Goal: Information Seeking & Learning: Learn about a topic

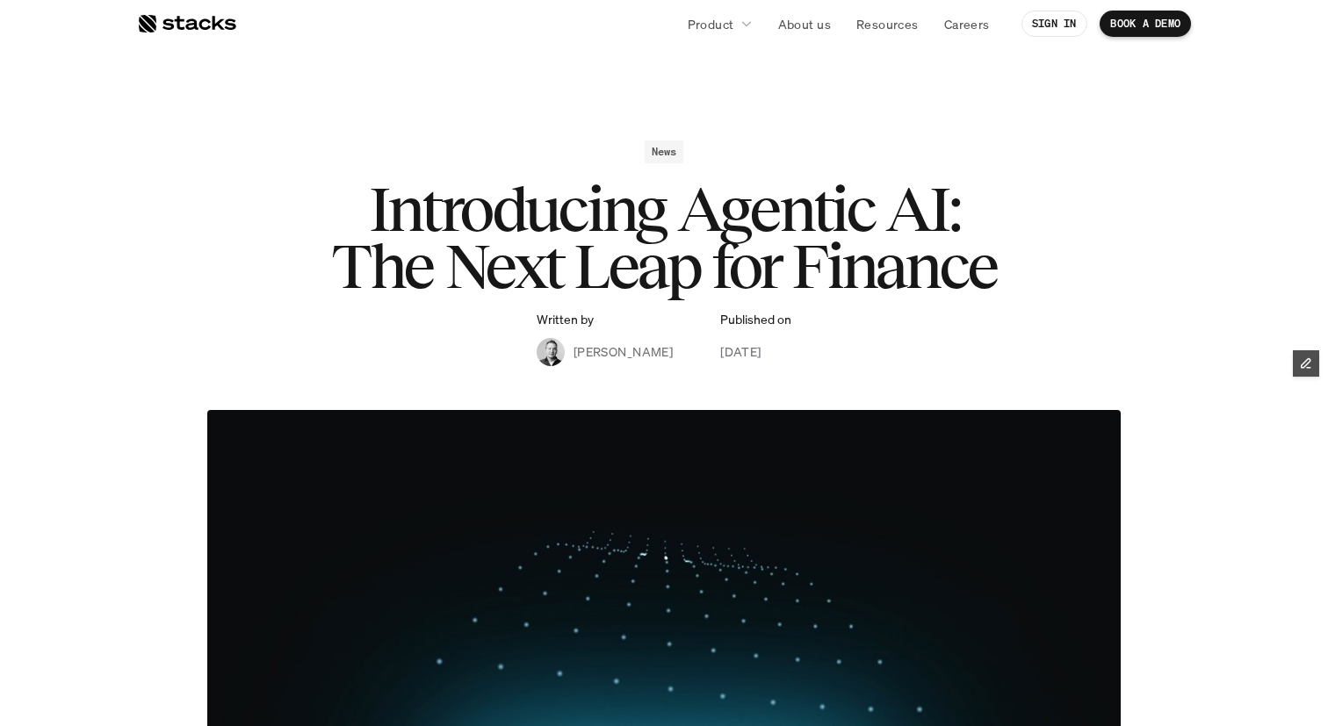
click at [212, 24] on div at bounding box center [186, 23] width 99 height 21
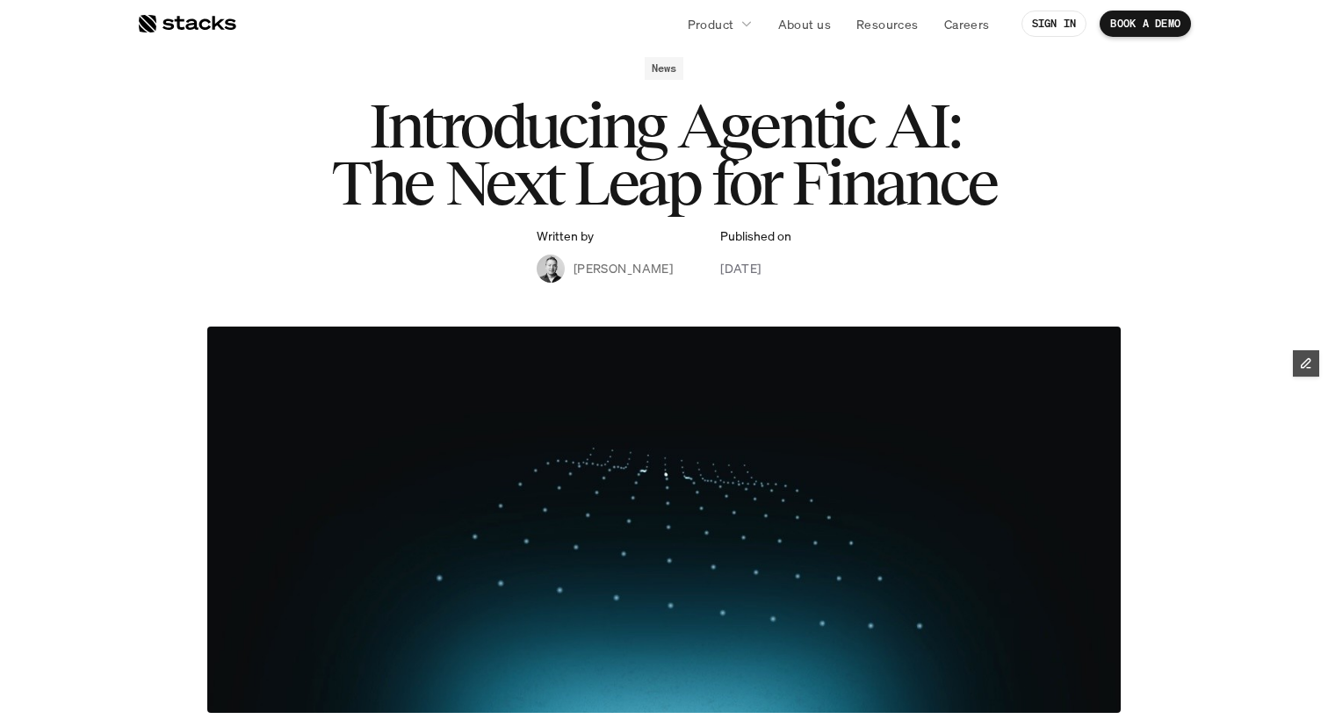
scroll to position [83, 0]
click at [891, 25] on p "Resources" at bounding box center [887, 24] width 62 height 18
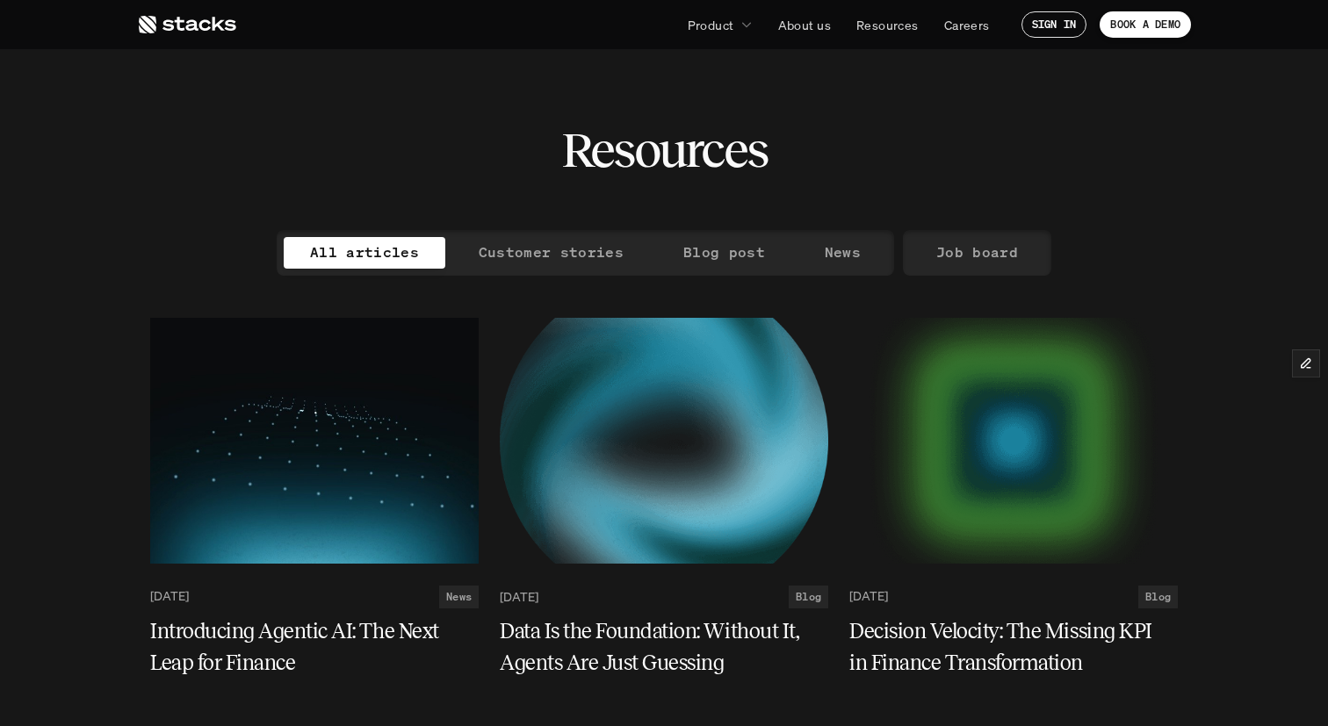
click at [220, 22] on use at bounding box center [187, 25] width 97 height 18
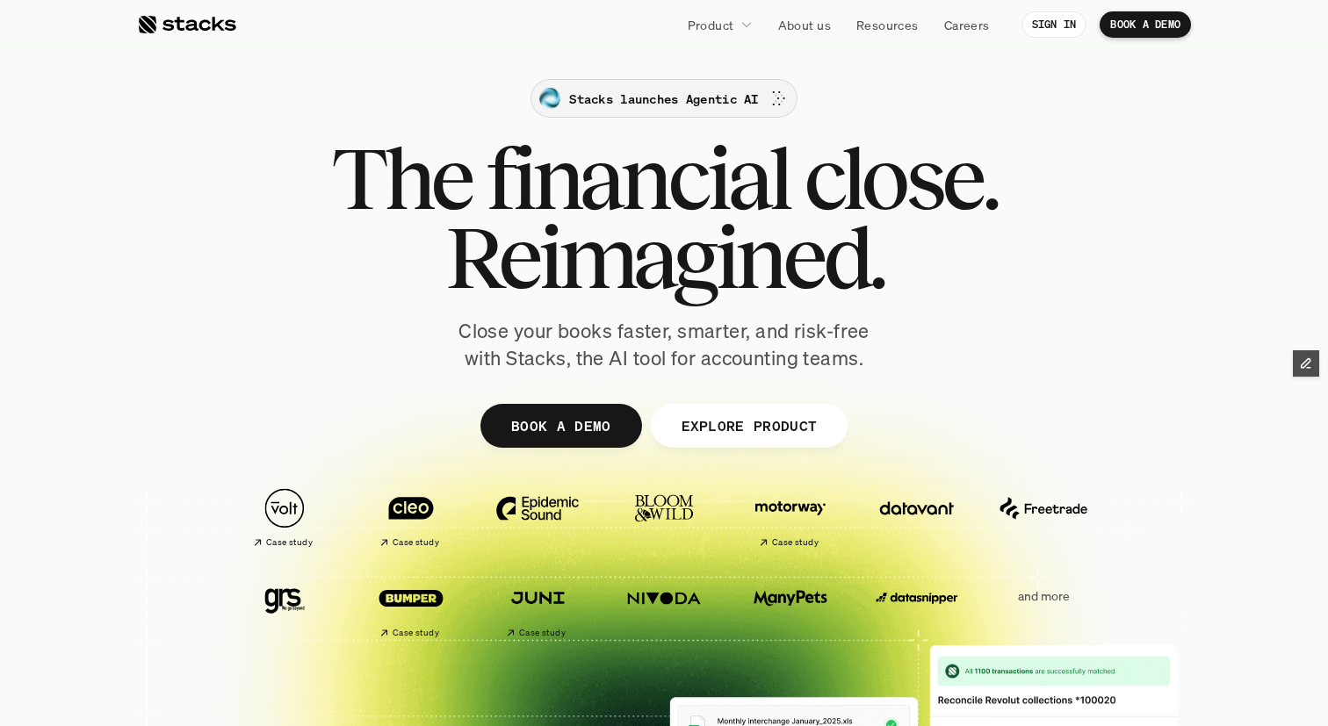
click at [576, 93] on p "Stacks launches Agentic AI" at bounding box center [663, 99] width 189 height 18
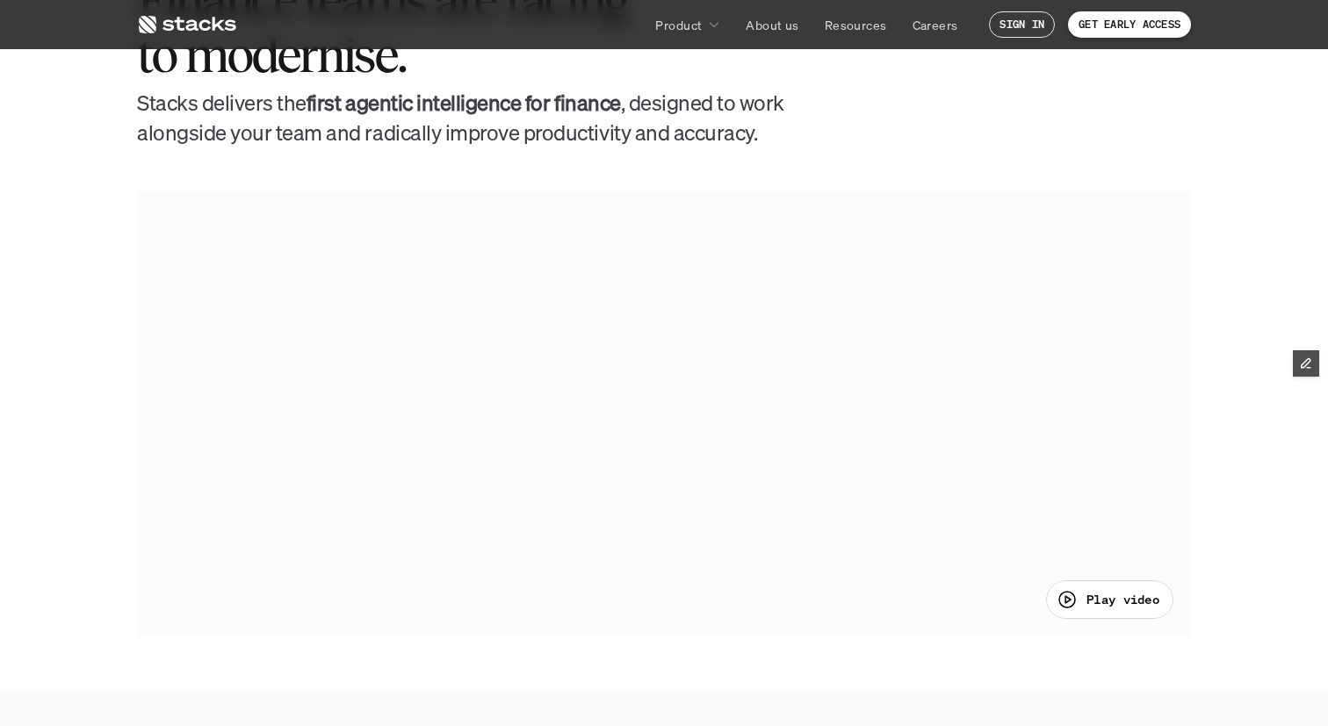
scroll to position [846, 0]
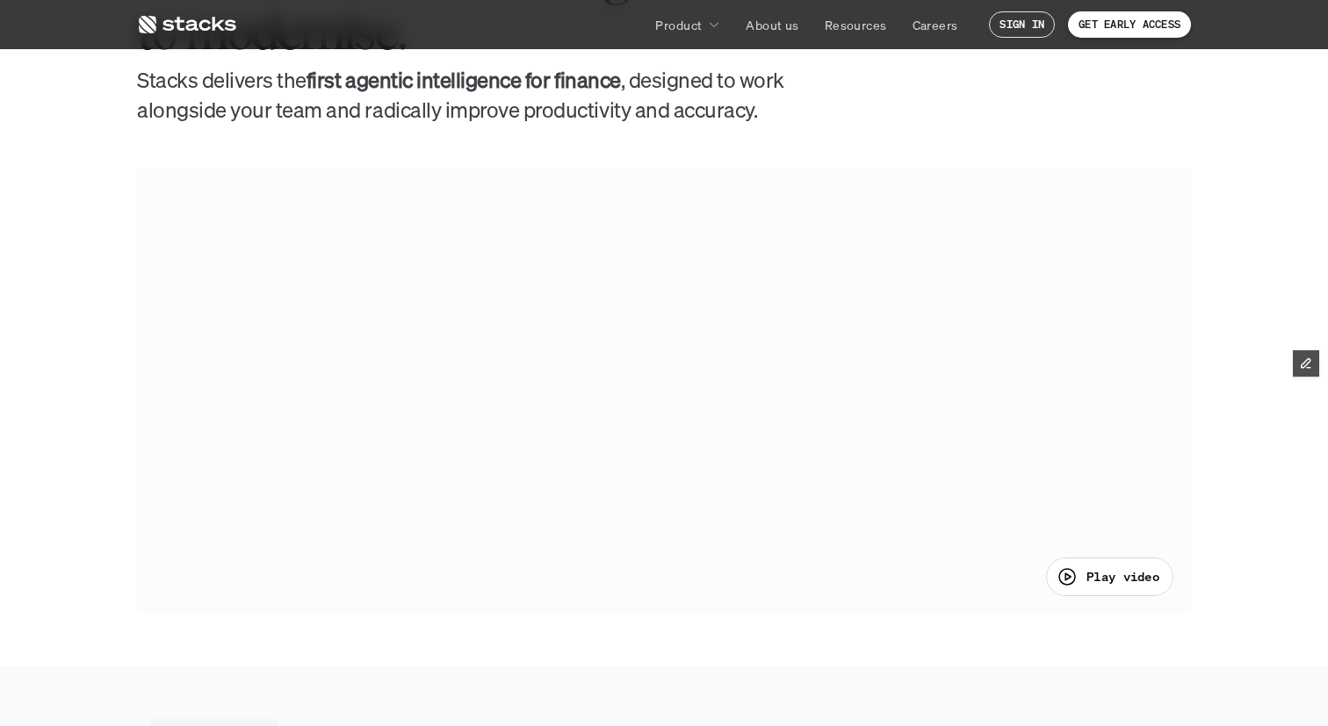
click at [600, 294] on div at bounding box center [664, 391] width 1054 height 444
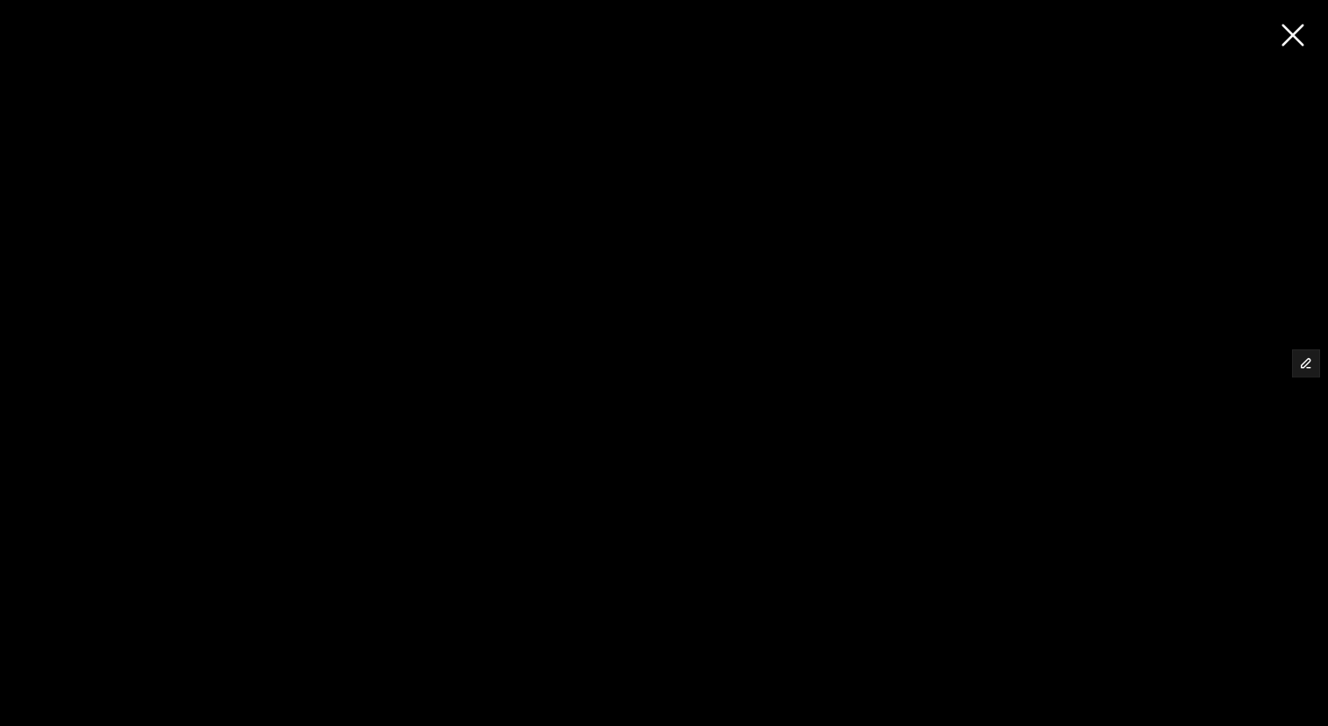
click at [1296, 22] on div at bounding box center [664, 363] width 1328 height 726
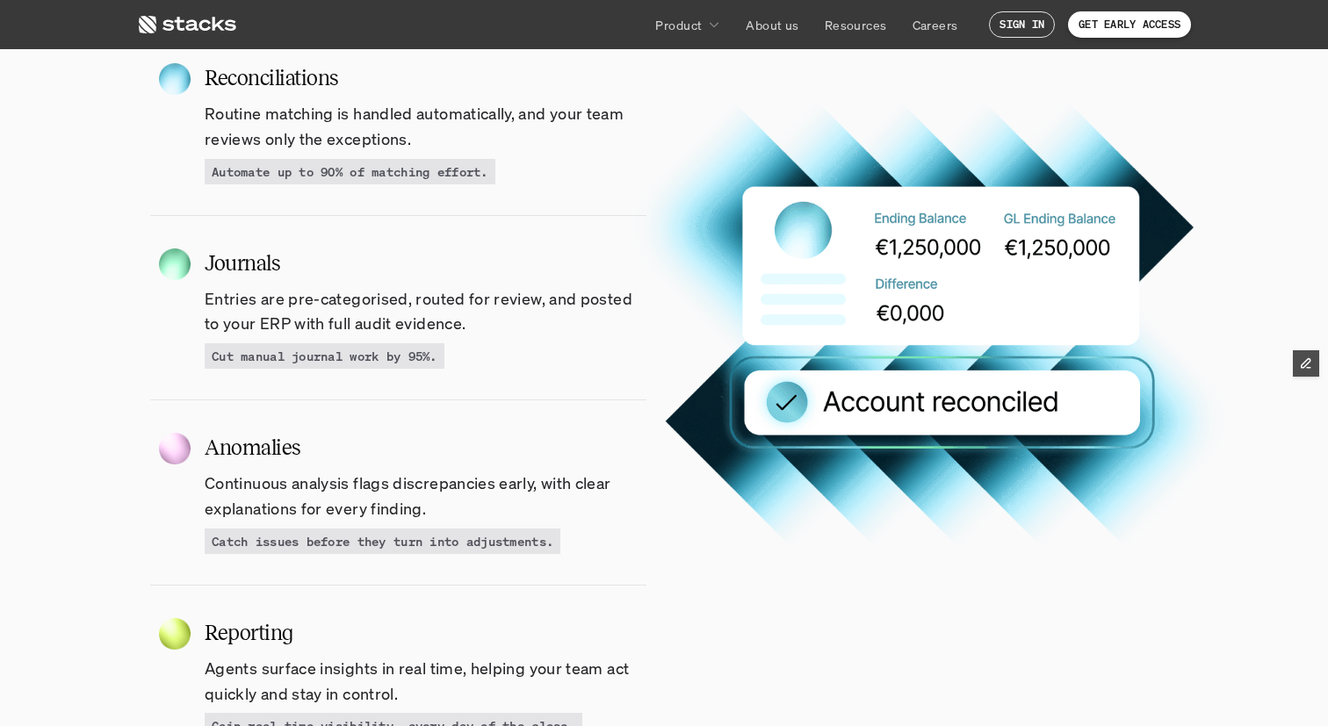
scroll to position [1781, 0]
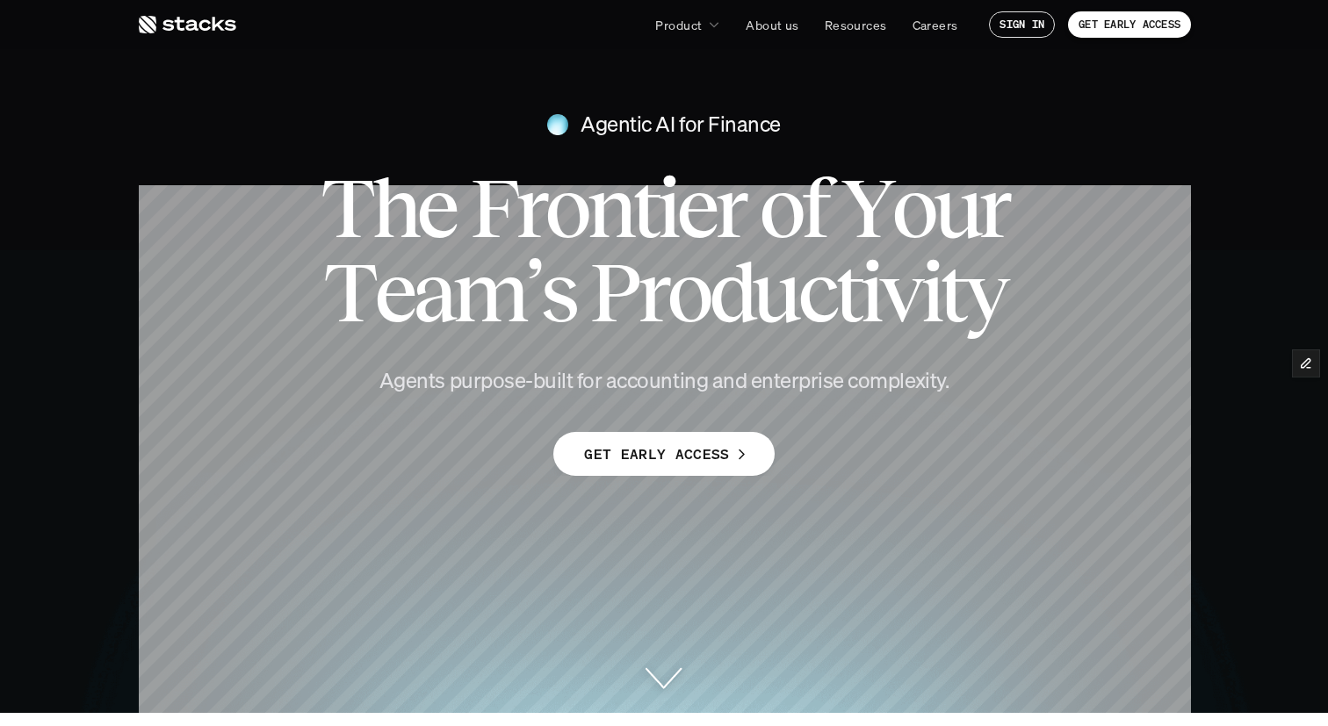
scroll to position [14, 0]
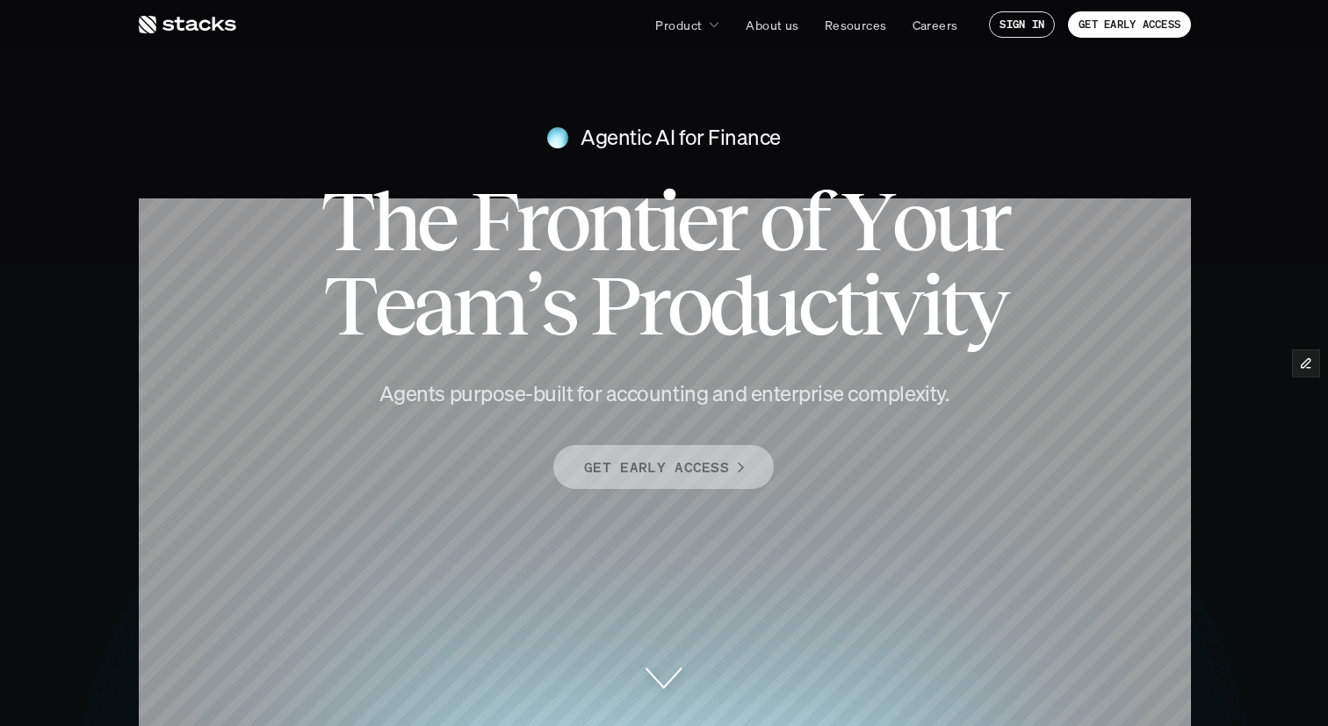
click at [658, 458] on p "GET EARLY ACCESS" at bounding box center [656, 467] width 145 height 25
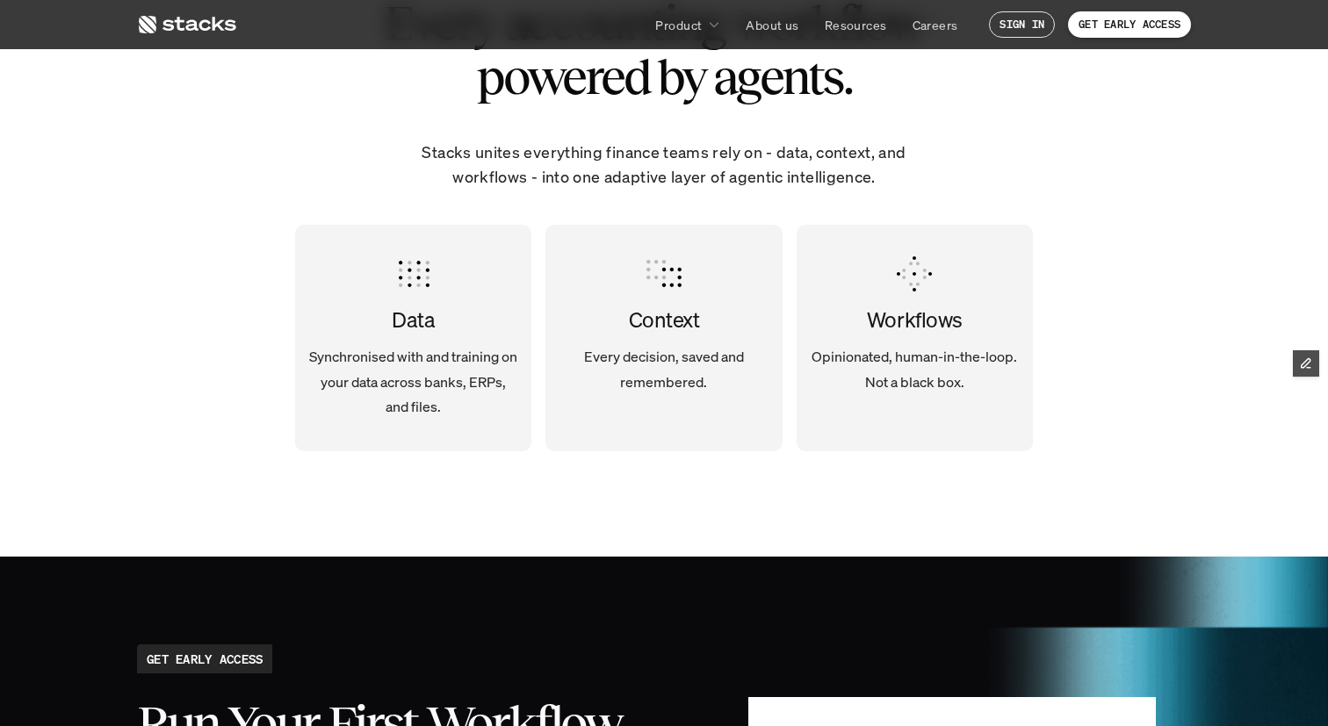
scroll to position [2997, 0]
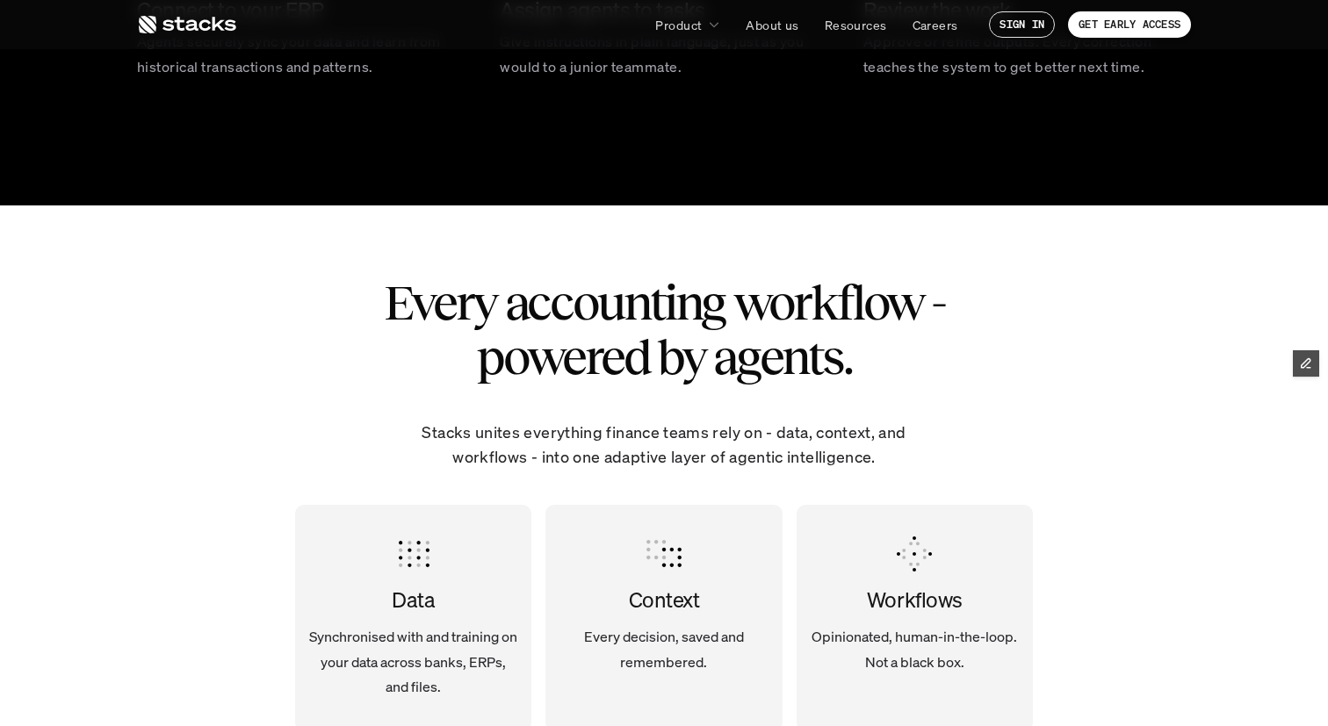
click at [212, 37] on link at bounding box center [186, 25] width 99 height 32
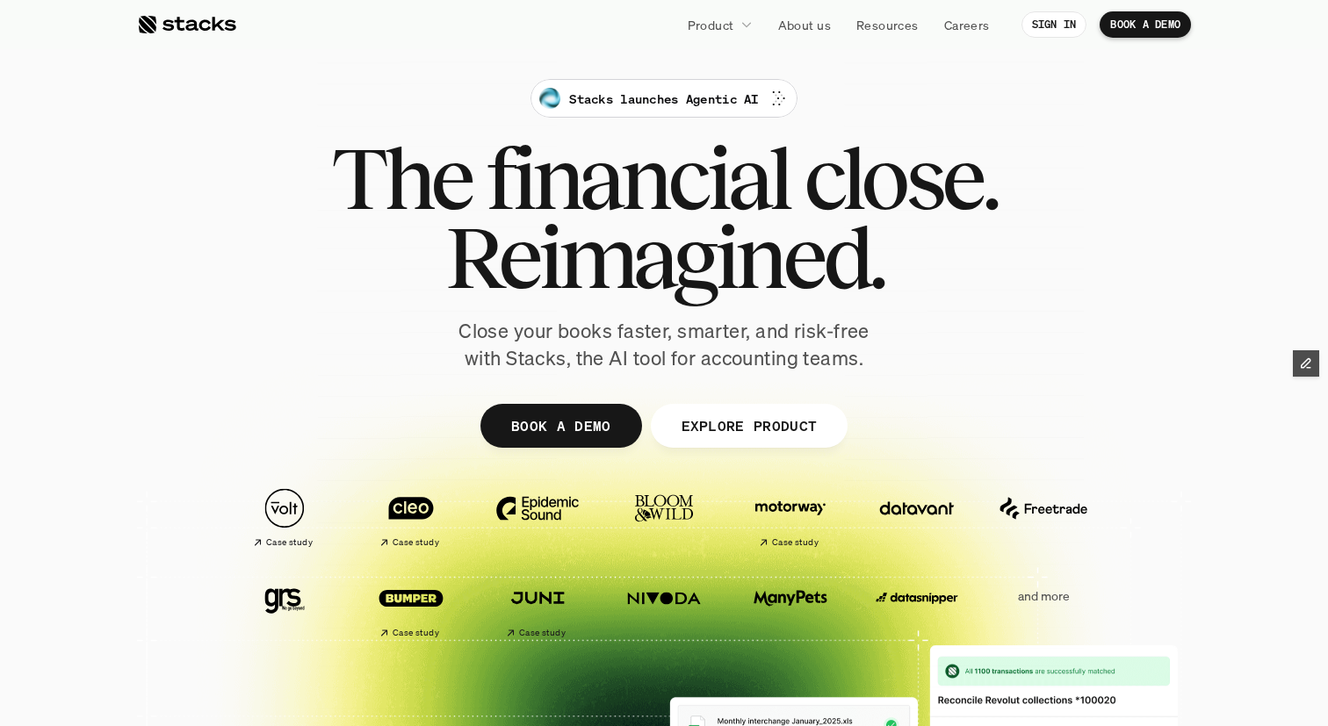
click at [206, 29] on div at bounding box center [186, 24] width 99 height 21
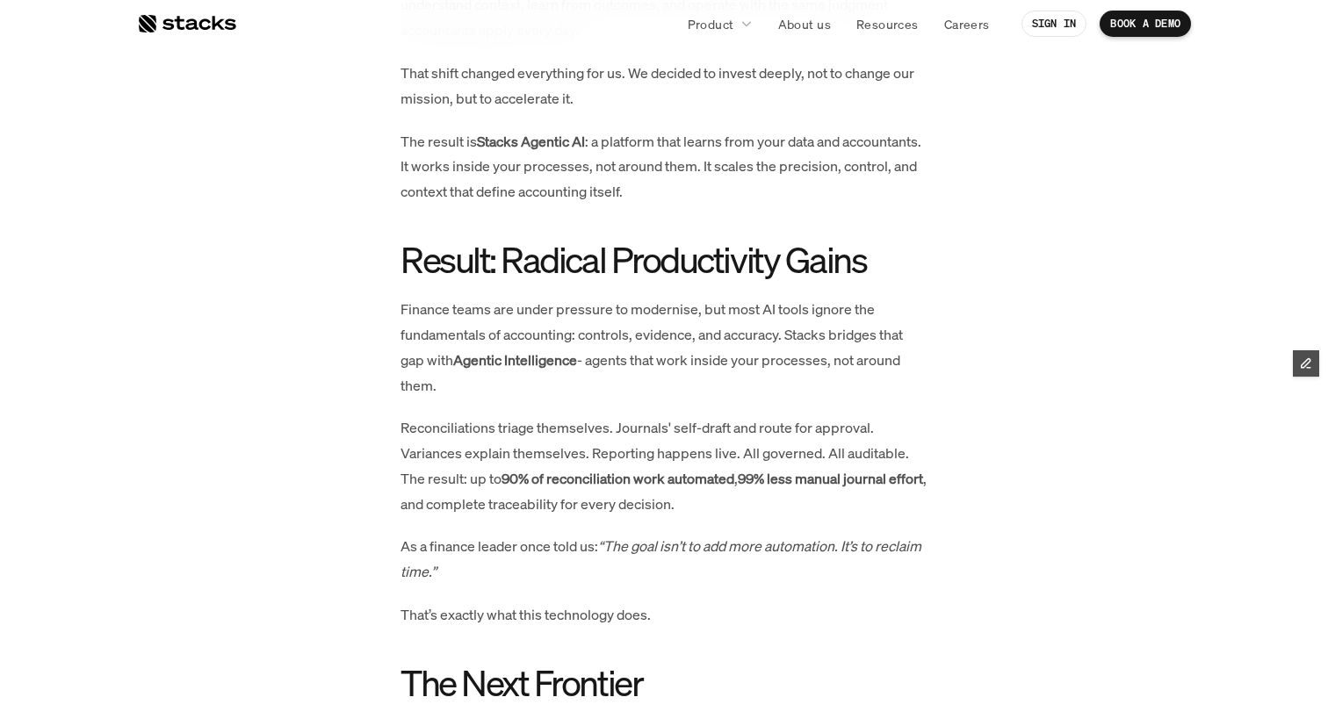
scroll to position [1237, 0]
